Goal: Information Seeking & Learning: Learn about a topic

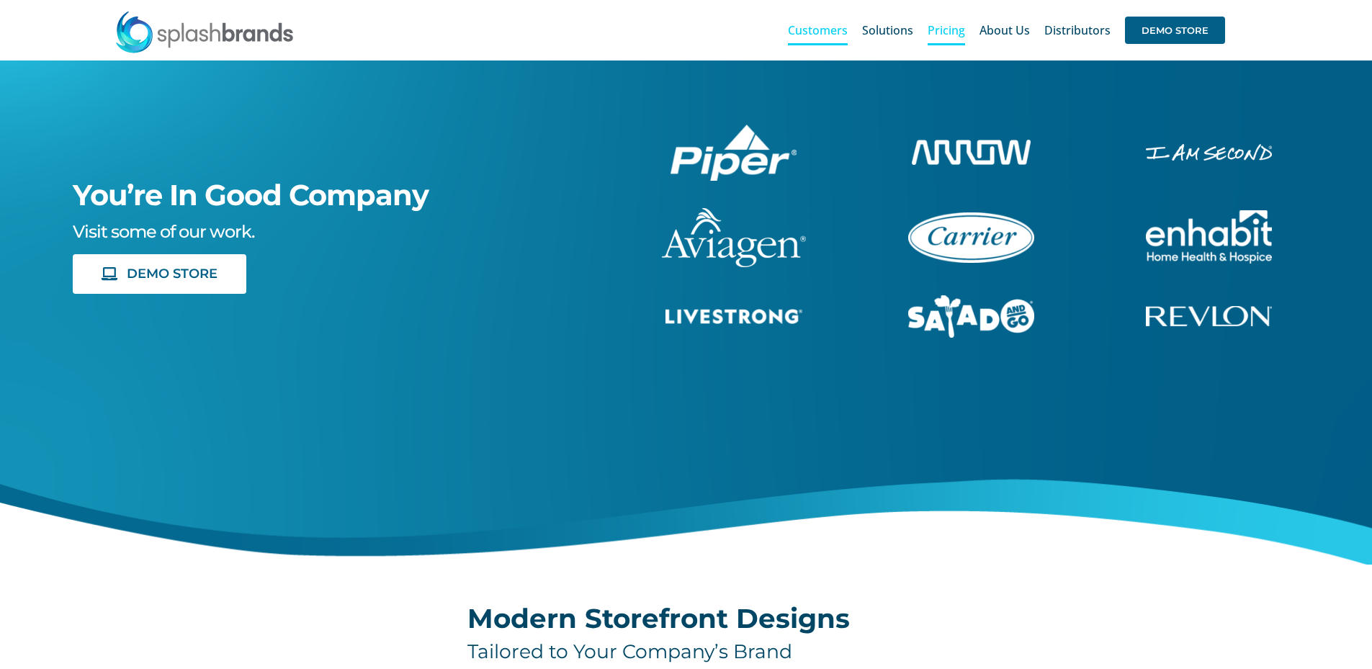
click at [949, 36] on span "Pricing" at bounding box center [945, 30] width 37 height 12
